Goal: Task Accomplishment & Management: Manage account settings

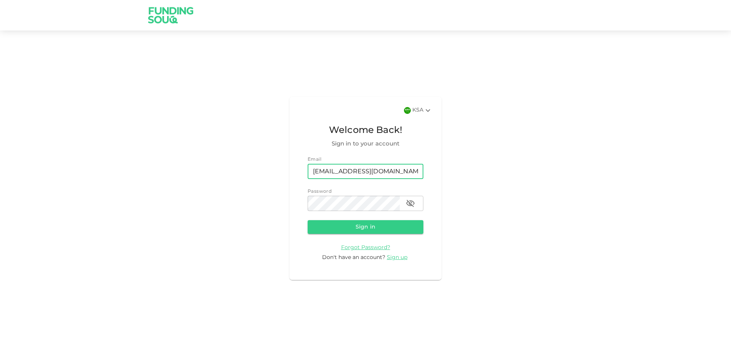
click at [446, 149] on div "KSA Welcome Back! Sign in to your account Email email [EMAIL_ADDRESS][DOMAIN_NA…" at bounding box center [365, 188] width 731 height 297
click at [383, 174] on input "[EMAIL_ADDRESS][DOMAIN_NAME]" at bounding box center [365, 171] width 116 height 15
paste input "[EMAIL_ADDRESS][DOMAIN_NAME]"
type input "[EMAIL_ADDRESS][DOMAIN_NAME]"
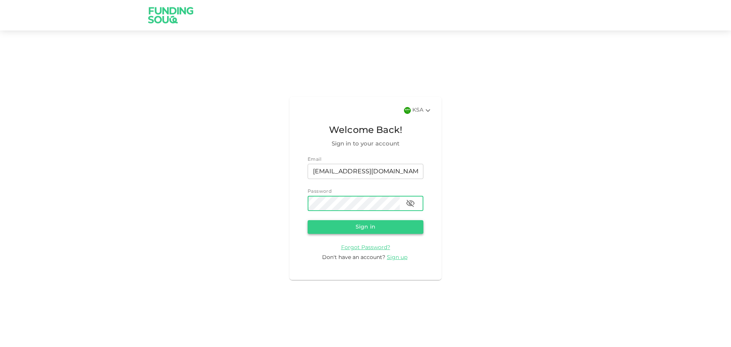
click at [323, 221] on button "Sign in" at bounding box center [365, 227] width 116 height 14
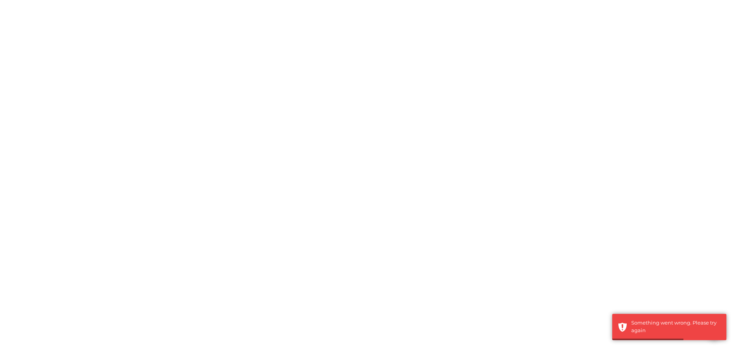
click at [730, 133] on html "Welcome to Funding Souq Take a quick 3-minute tour and get set for your first i…" at bounding box center [365, 173] width 731 height 347
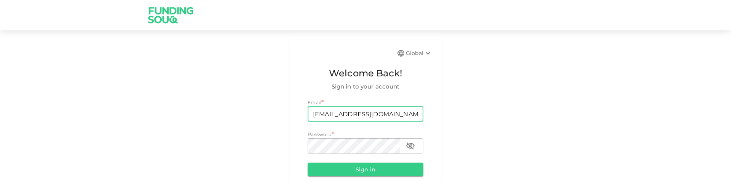
click at [380, 115] on input "hekmafood@gmail.com" at bounding box center [365, 114] width 116 height 15
paste input "isha@viratech.info"
type input "isha@viratech.info"
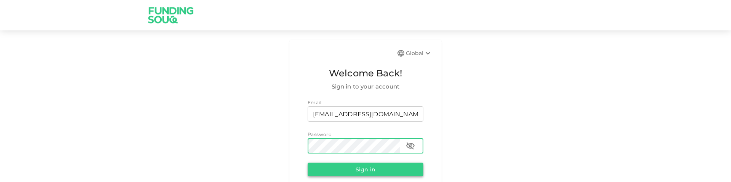
click at [379, 170] on button "Sign in" at bounding box center [365, 170] width 116 height 14
